Goal: Book appointment/travel/reservation

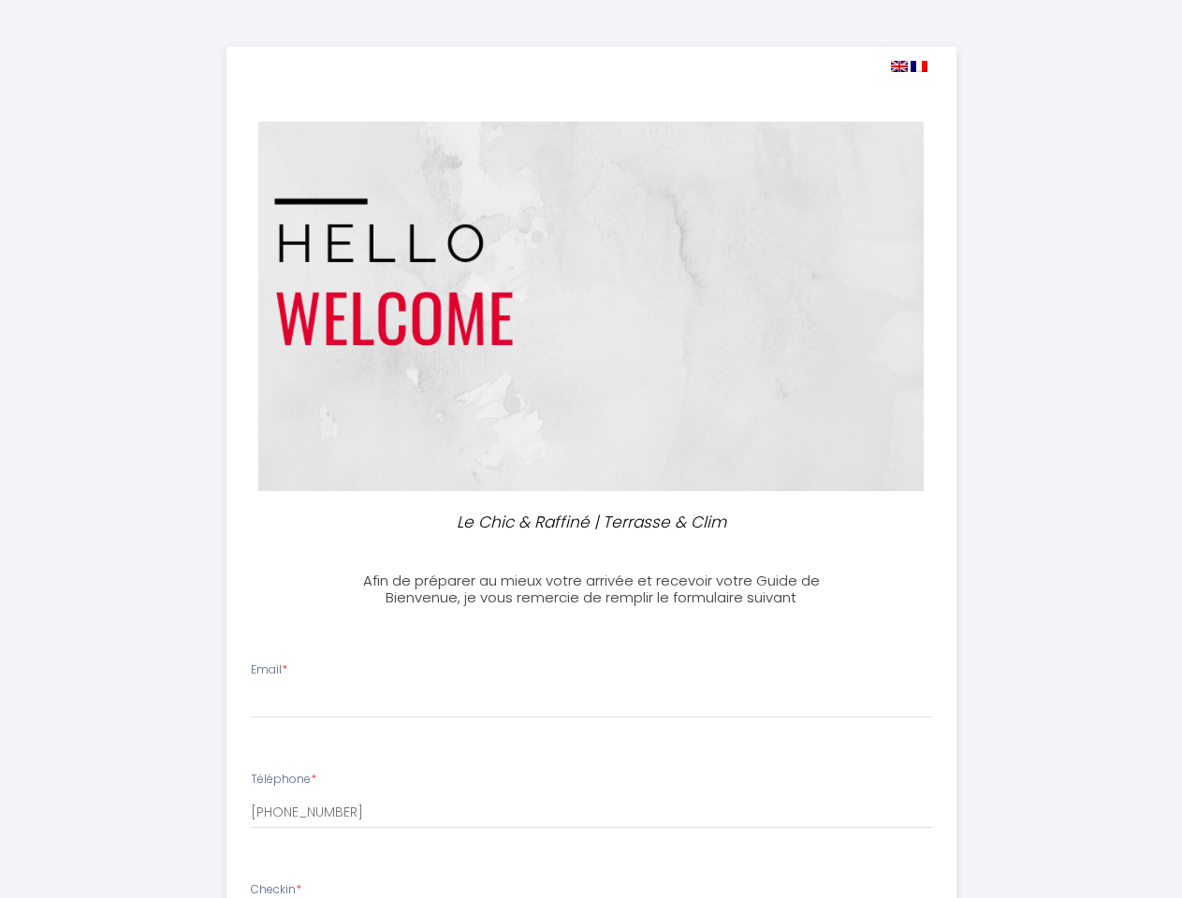
select select
click at [898, 66] on img at bounding box center [899, 66] width 17 height 11
select select
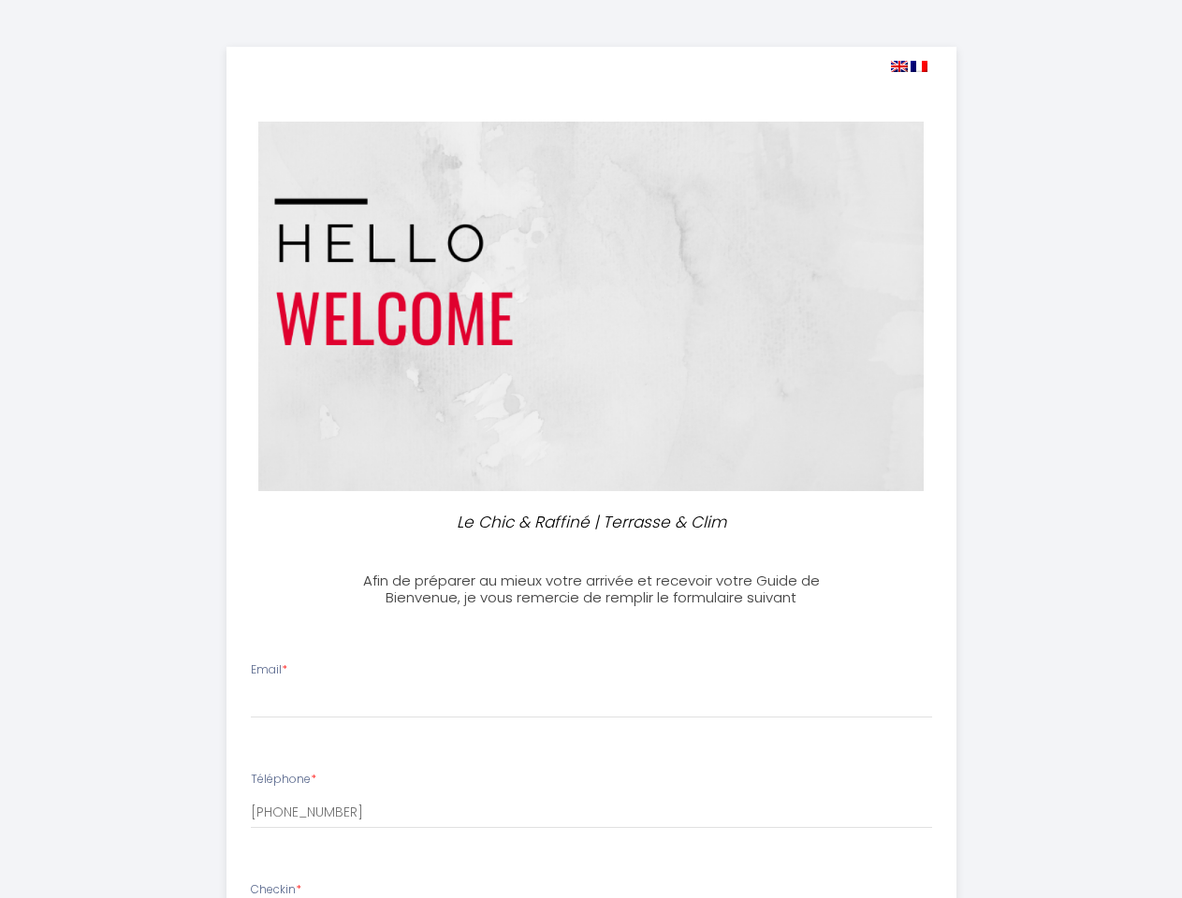
click at [919, 66] on img at bounding box center [918, 66] width 17 height 11
select select
